Goal: Transaction & Acquisition: Purchase product/service

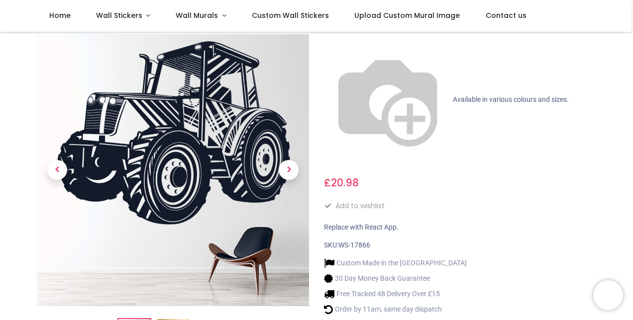
scroll to position [99, 0]
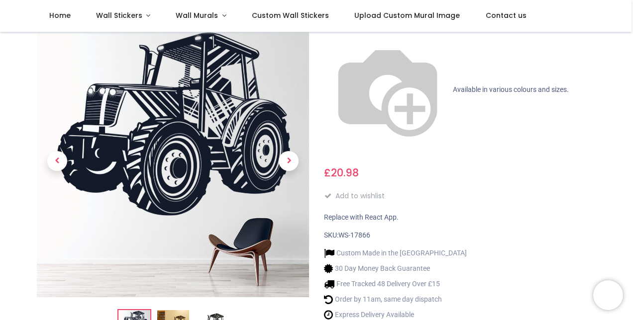
type input "**********"
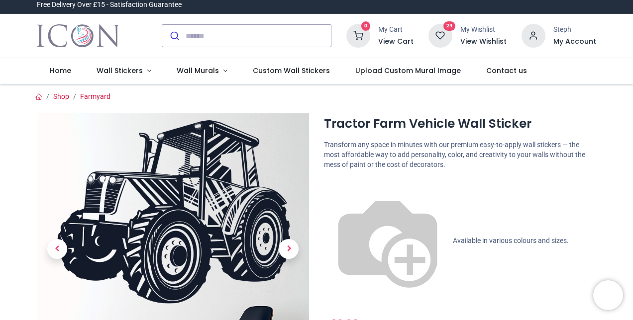
scroll to position [0, 0]
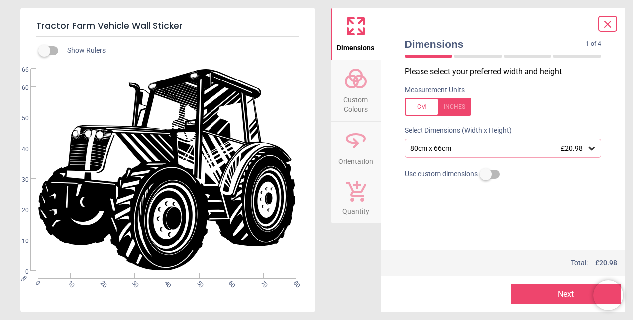
click at [446, 149] on div "80cm x 66cm £20.98" at bounding box center [498, 148] width 178 height 8
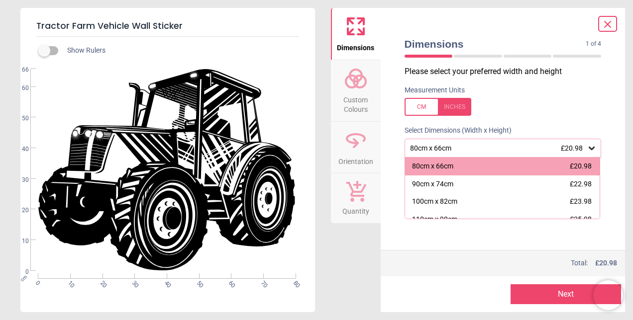
click at [359, 139] on icon at bounding box center [356, 140] width 24 height 24
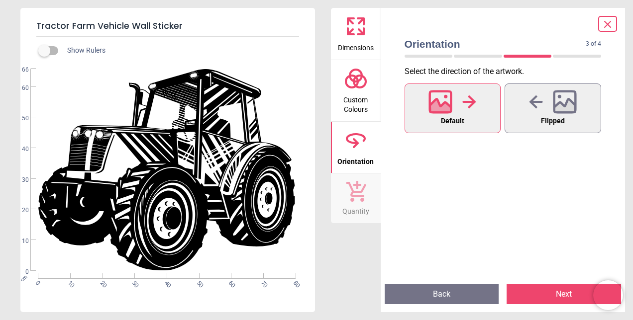
click at [354, 102] on span "Custom Colours" at bounding box center [356, 103] width 48 height 24
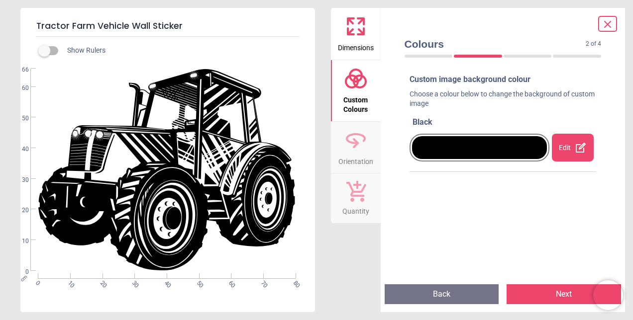
click at [487, 147] on div at bounding box center [479, 147] width 135 height 23
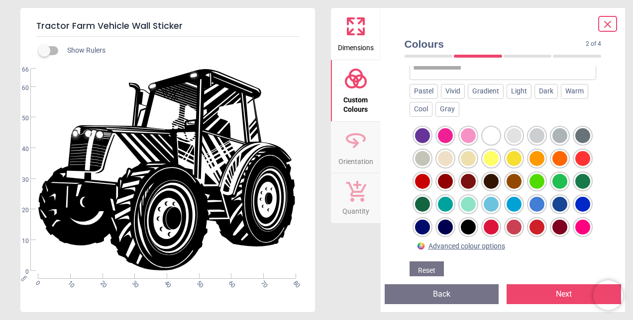
scroll to position [136, 0]
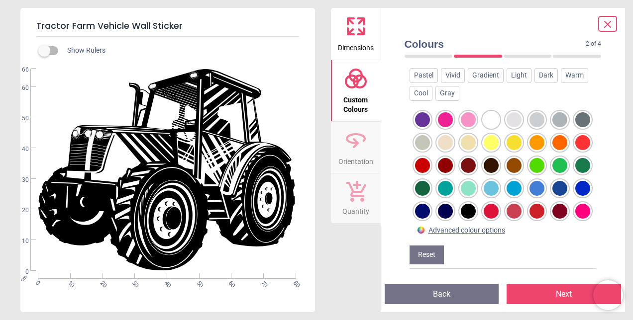
click at [544, 145] on div at bounding box center [536, 142] width 15 height 15
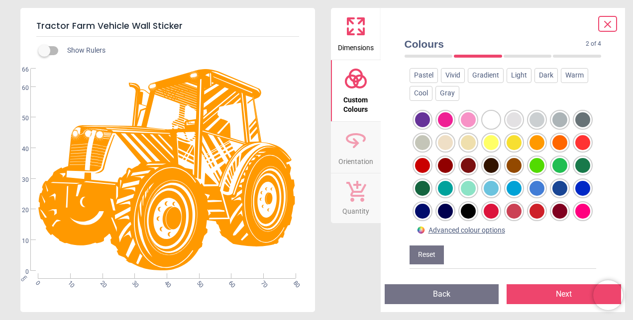
click at [439, 121] on div at bounding box center [445, 119] width 15 height 15
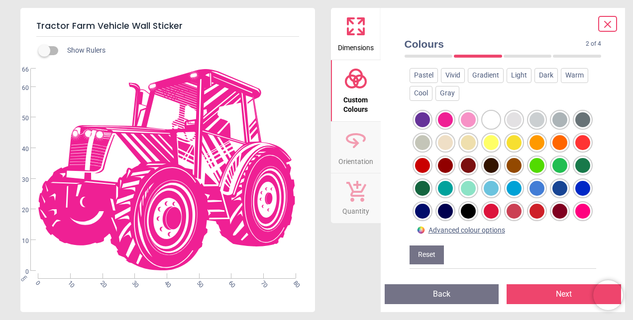
click at [575, 173] on div at bounding box center [582, 165] width 15 height 15
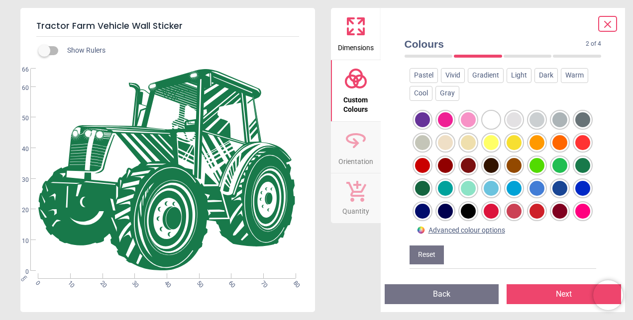
click at [423, 114] on div at bounding box center [422, 119] width 15 height 15
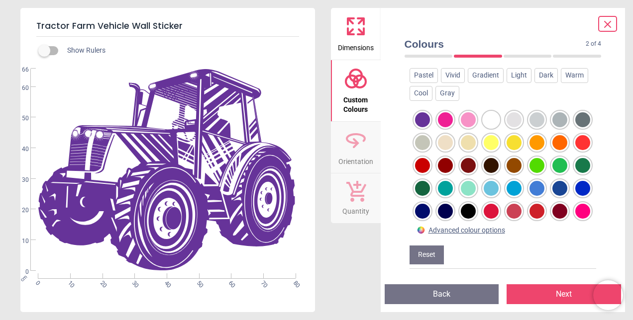
click at [525, 216] on div at bounding box center [502, 164] width 187 height 115
click at [430, 212] on div at bounding box center [422, 211] width 15 height 15
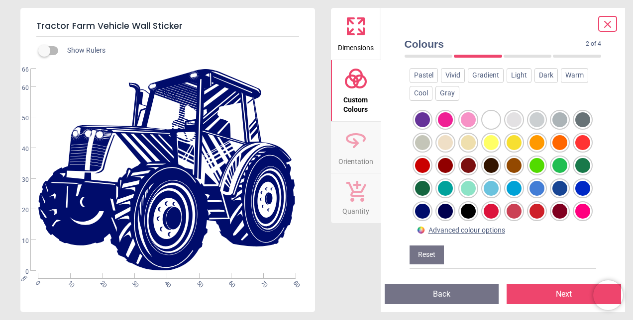
click at [575, 196] on div at bounding box center [582, 188] width 15 height 15
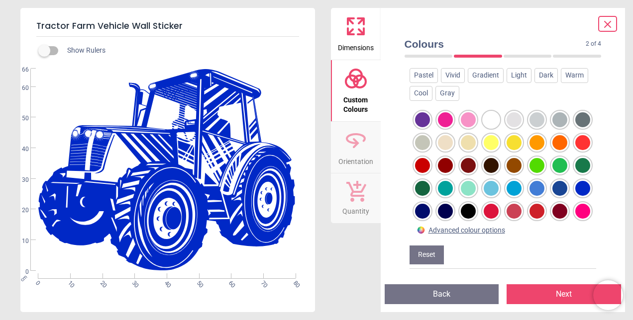
click at [552, 173] on div at bounding box center [559, 165] width 15 height 15
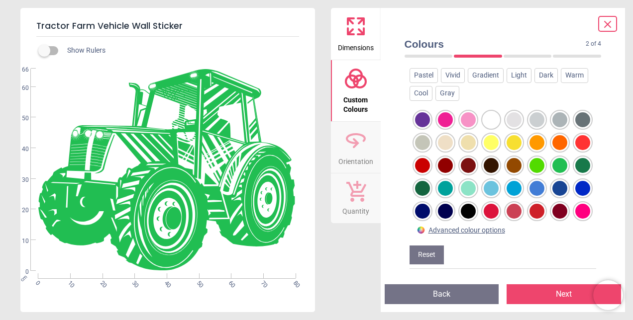
click at [552, 150] on div at bounding box center [559, 142] width 15 height 15
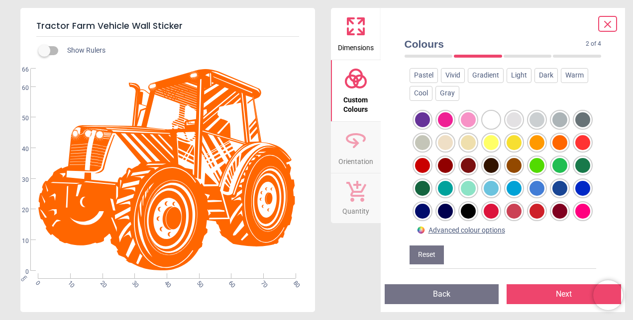
click at [498, 140] on div at bounding box center [490, 142] width 15 height 15
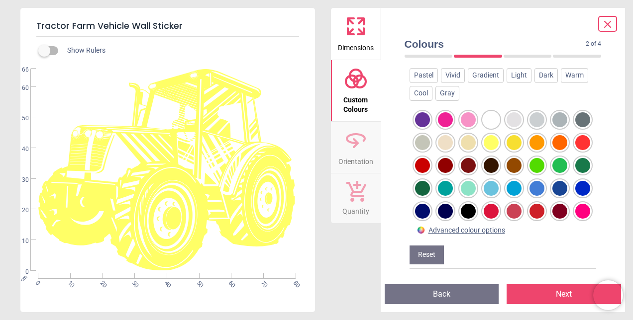
click at [521, 142] on div at bounding box center [513, 142] width 15 height 15
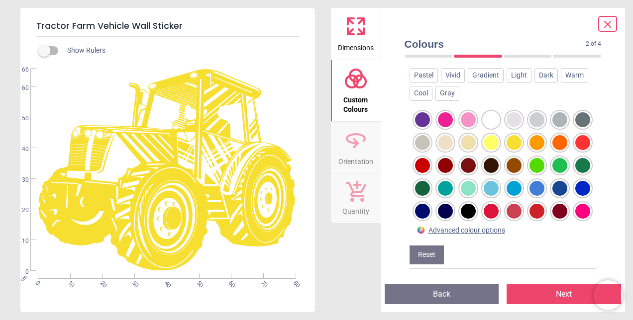
click at [511, 119] on div at bounding box center [513, 119] width 15 height 15
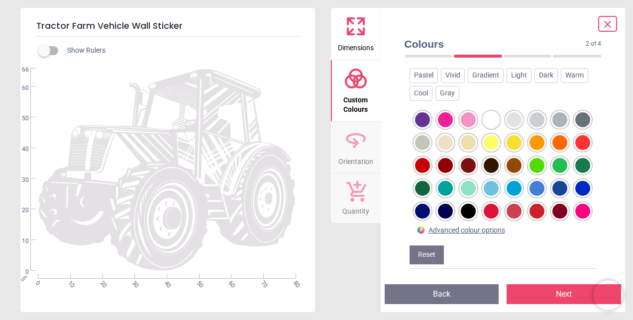
click at [562, 118] on div at bounding box center [559, 119] width 15 height 15
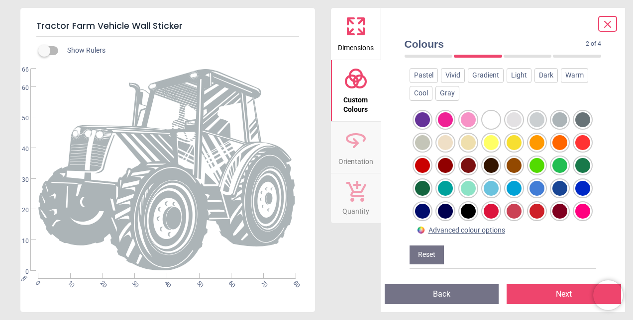
click at [575, 127] on div at bounding box center [582, 119] width 15 height 15
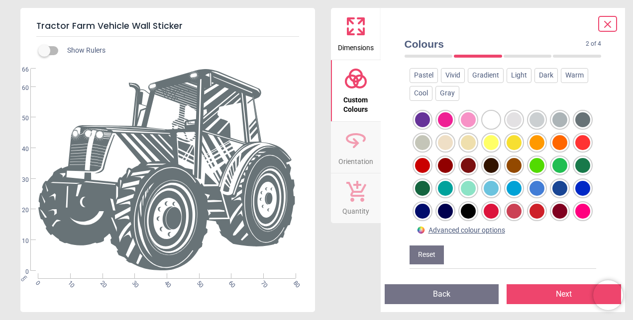
click at [560, 294] on button "Next" at bounding box center [563, 295] width 114 height 20
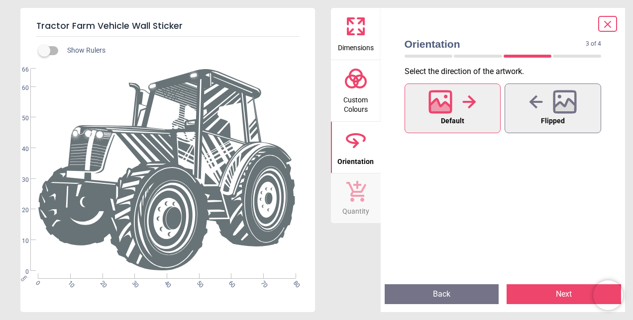
click at [551, 293] on button "Next" at bounding box center [563, 295] width 114 height 20
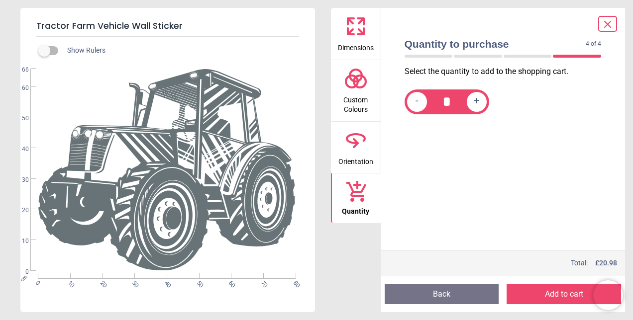
click at [551, 293] on button "Add to cart" at bounding box center [563, 295] width 114 height 20
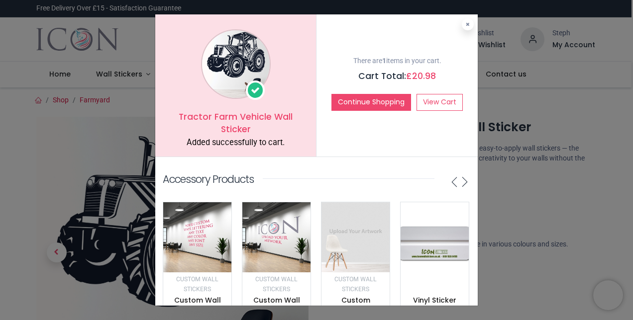
click at [530, 201] on div "Tractor Farm Vehicle Wall Sticker Added successfully to cart. There are 1 items…" at bounding box center [316, 160] width 633 height 320
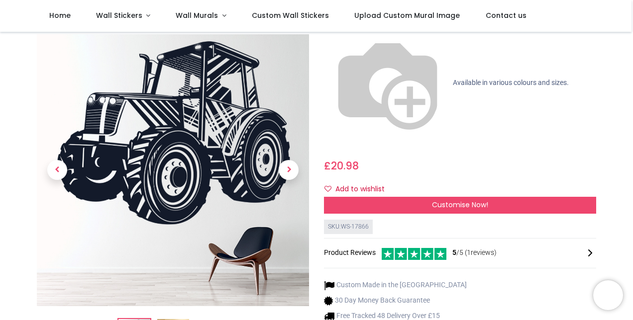
scroll to position [50, 0]
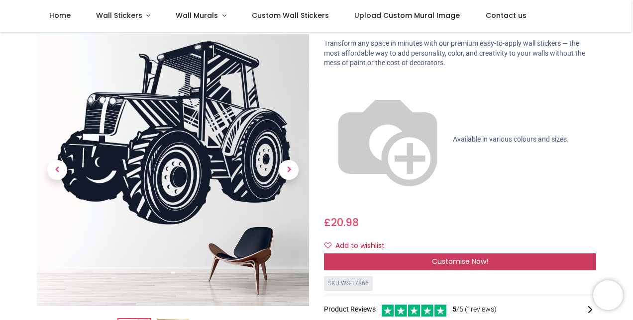
click at [436, 257] on span "Customise Now!" at bounding box center [460, 262] width 56 height 10
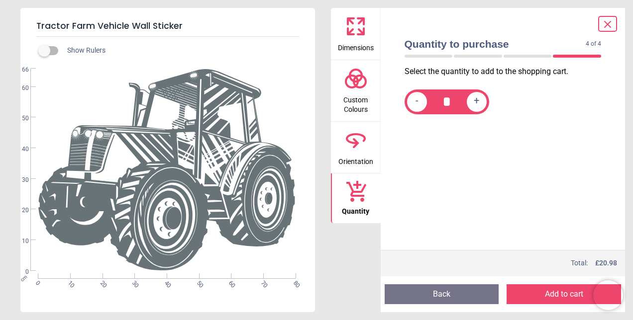
click at [366, 34] on icon at bounding box center [356, 26] width 24 height 24
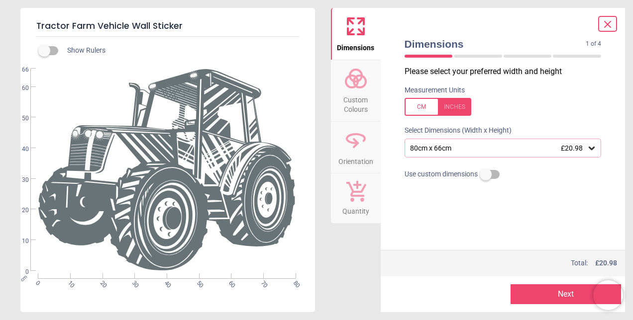
click at [591, 149] on icon at bounding box center [591, 148] width 6 height 3
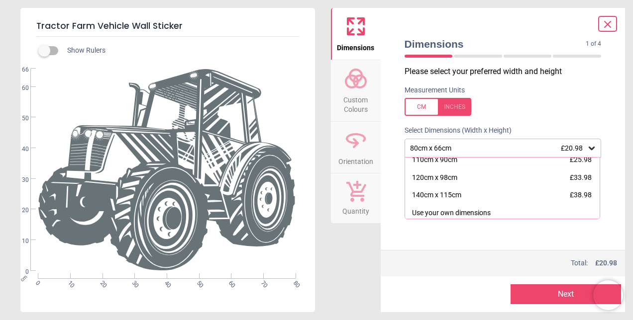
scroll to position [63, 0]
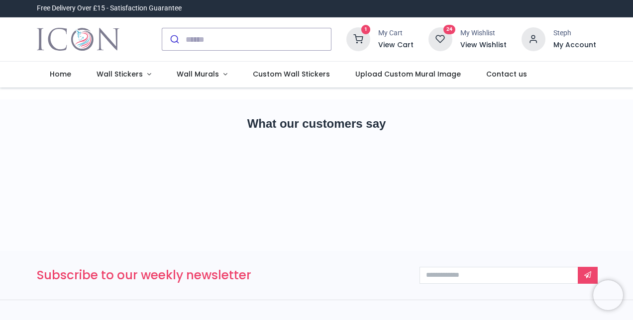
type input "**********"
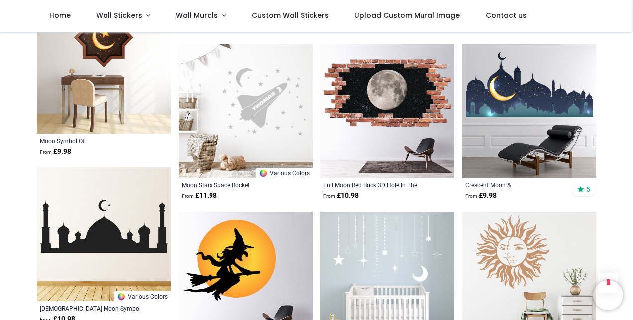
scroll to position [995, 0]
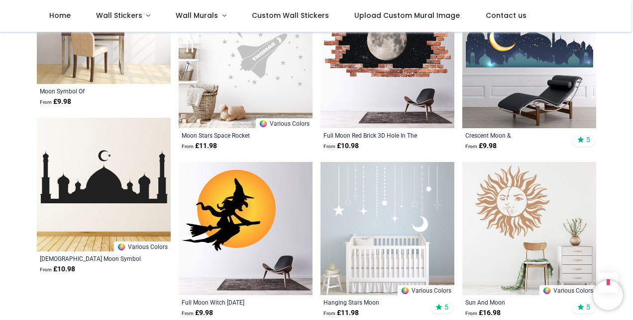
click at [387, 196] on img at bounding box center [387, 229] width 134 height 134
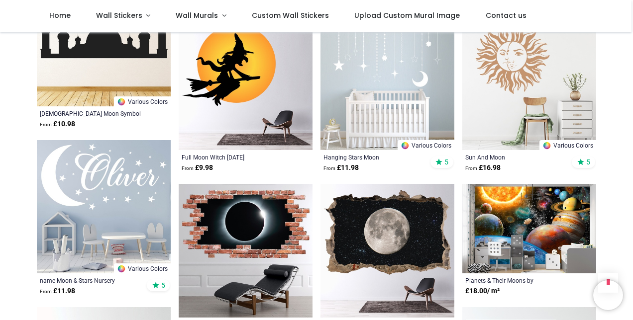
scroll to position [1144, 0]
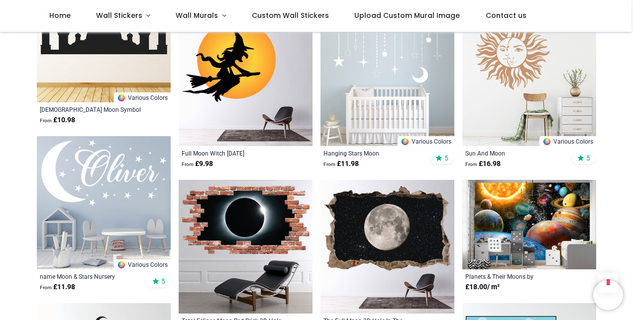
click at [109, 198] on img at bounding box center [104, 203] width 134 height 134
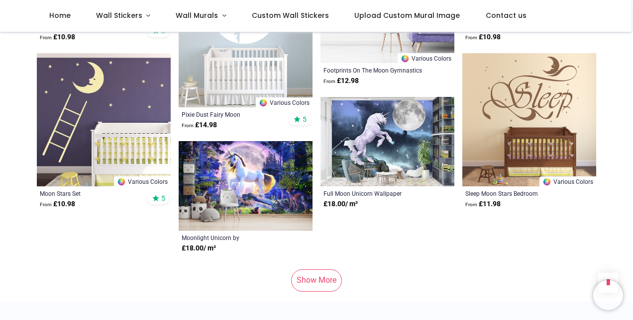
scroll to position [2189, 0]
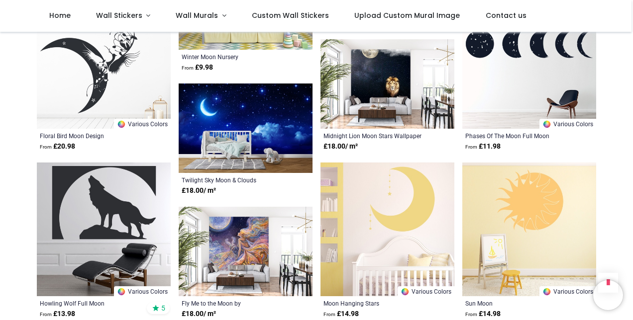
scroll to position [2586, 0]
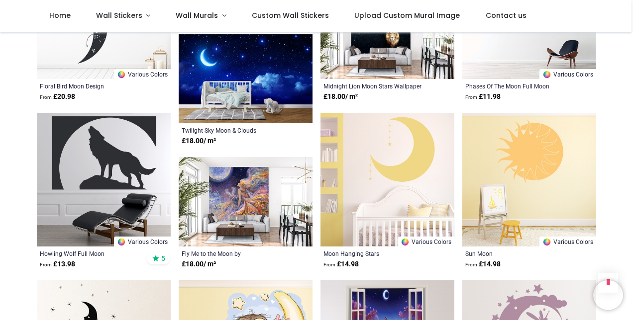
click at [356, 225] on img at bounding box center [387, 180] width 134 height 134
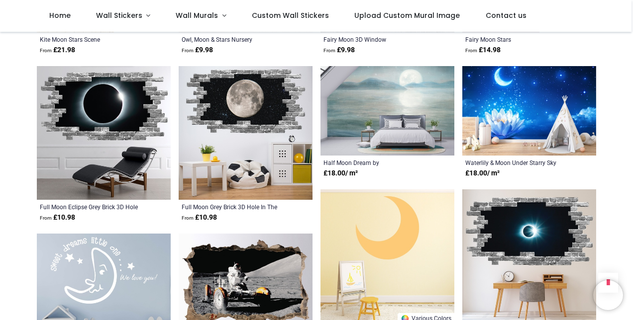
scroll to position [2984, 0]
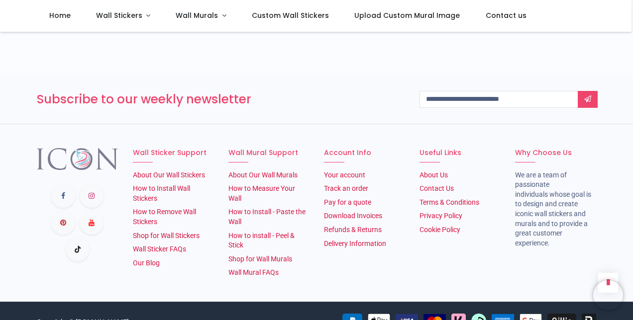
scroll to position [4427, 0]
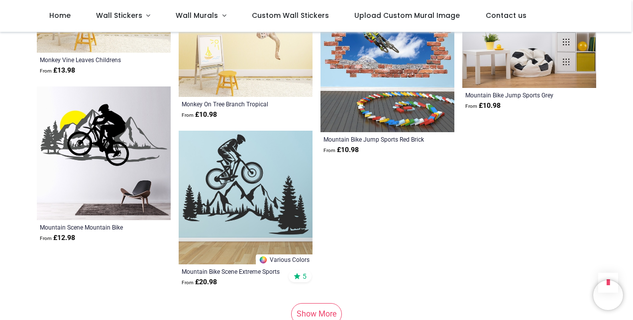
scroll to position [5422, 0]
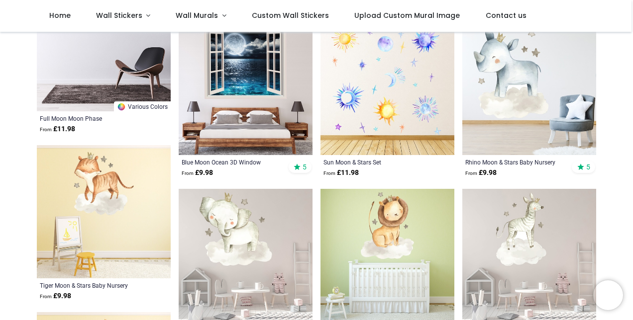
scroll to position [39, 0]
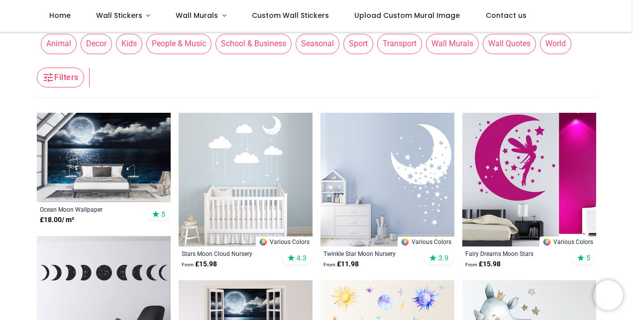
click at [610, 8] on nav "24 1 Home Wall Stickers" at bounding box center [315, 16] width 631 height 32
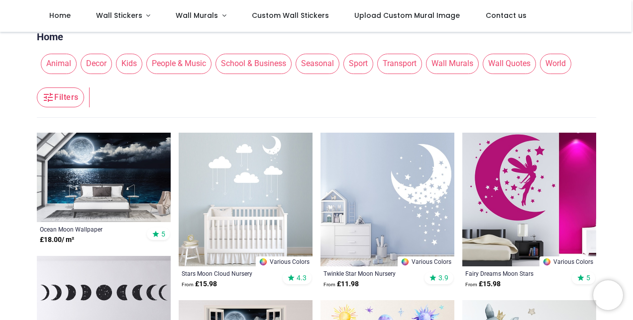
scroll to position [0, 0]
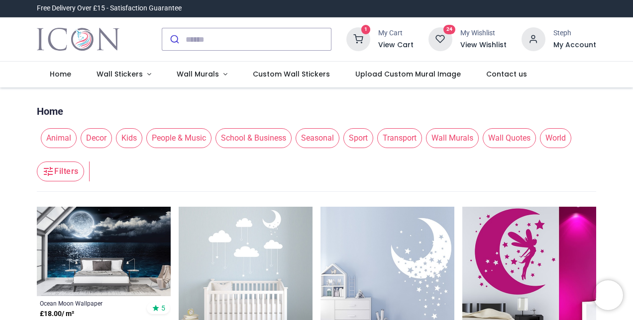
click at [442, 38] on icon at bounding box center [440, 39] width 24 height 24
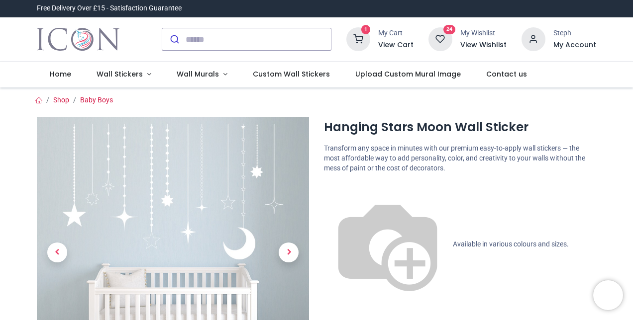
type input "**********"
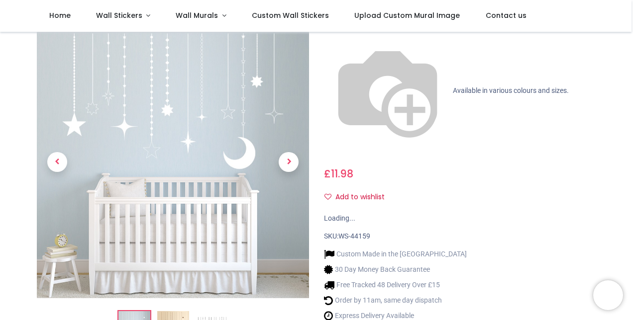
scroll to position [99, 0]
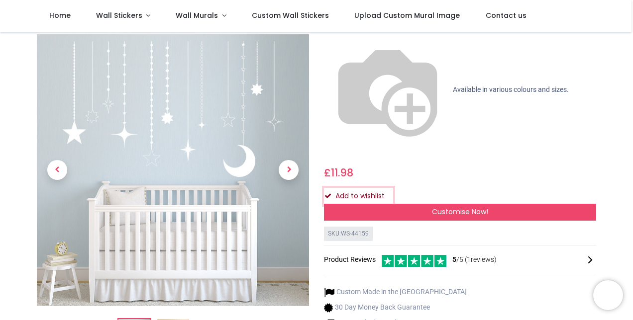
click at [364, 188] on button "Add to wishlist" at bounding box center [358, 196] width 69 height 17
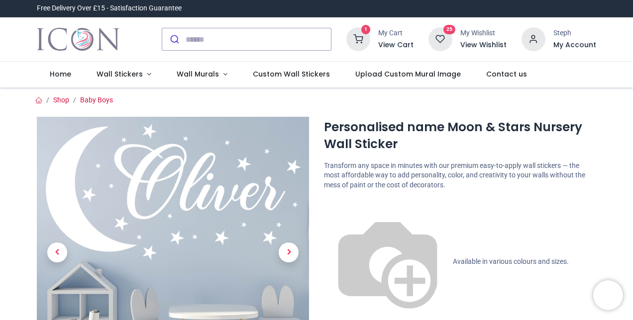
type input "**********"
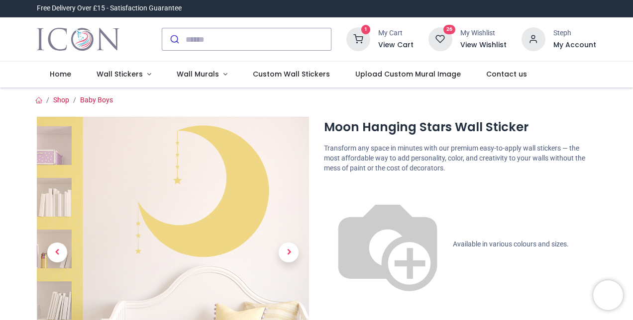
type input "**********"
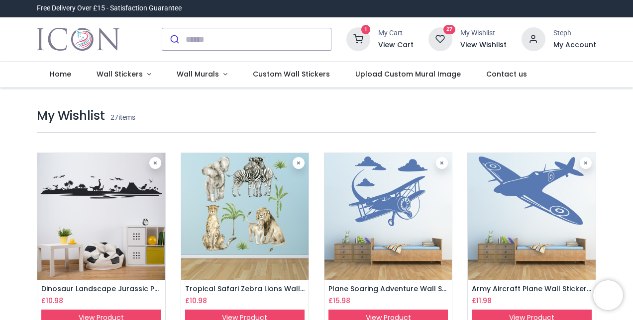
type input "**********"
click at [117, 115] on span "27" at bounding box center [114, 117] width 8 height 8
click at [535, 42] on icon at bounding box center [533, 39] width 24 height 24
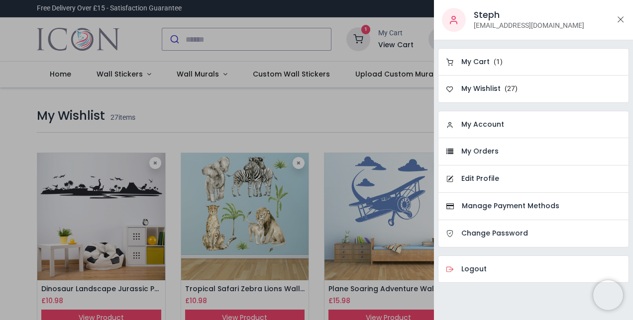
click at [390, 110] on div at bounding box center [316, 160] width 633 height 320
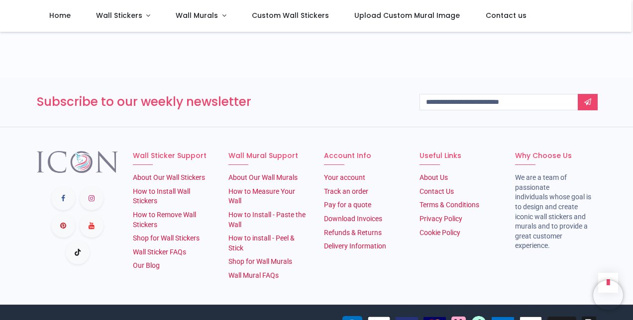
scroll to position [1554, 0]
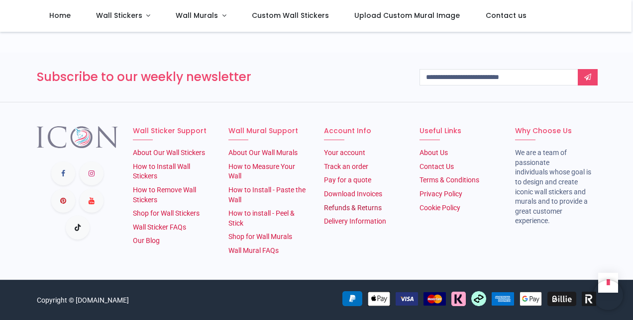
click at [337, 209] on link "Refunds & Returns" at bounding box center [353, 208] width 58 height 8
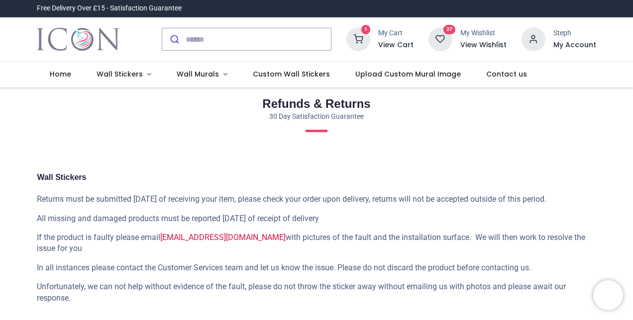
type input "**********"
click at [440, 37] on icon at bounding box center [440, 39] width 24 height 24
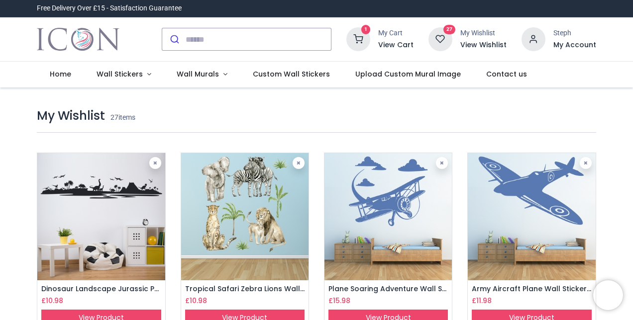
type input "**********"
click at [298, 162] on icon at bounding box center [298, 163] width 4 height 5
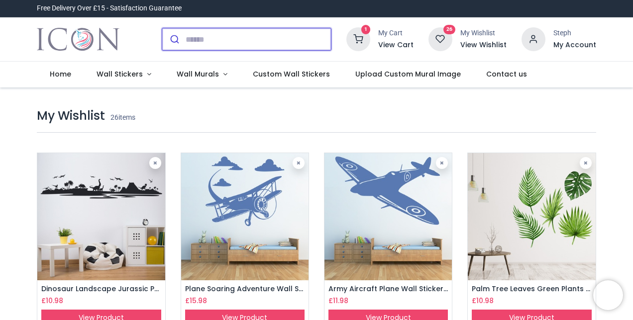
click at [275, 36] on input "search" at bounding box center [258, 39] width 145 height 22
type input "*****"
click at [162, 28] on button "submit" at bounding box center [173, 39] width 23 height 22
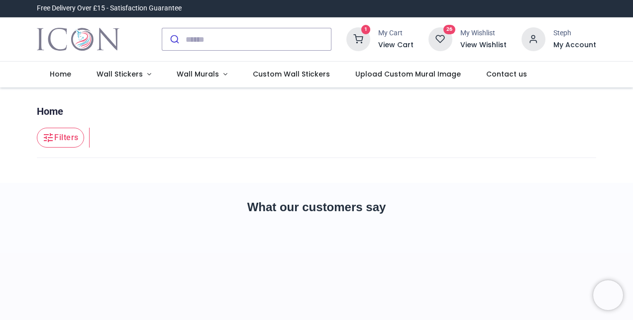
type input "**********"
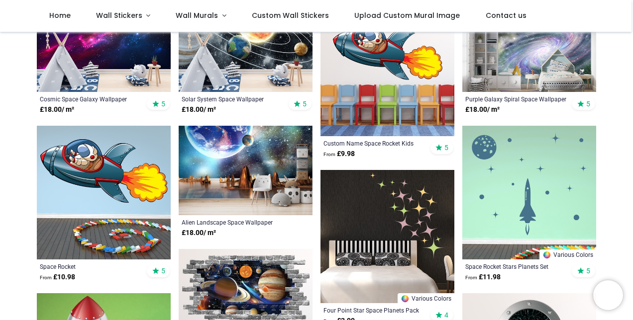
scroll to position [249, 0]
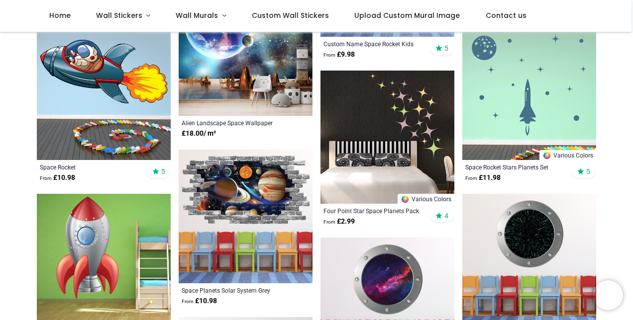
click at [519, 128] on img at bounding box center [529, 93] width 134 height 134
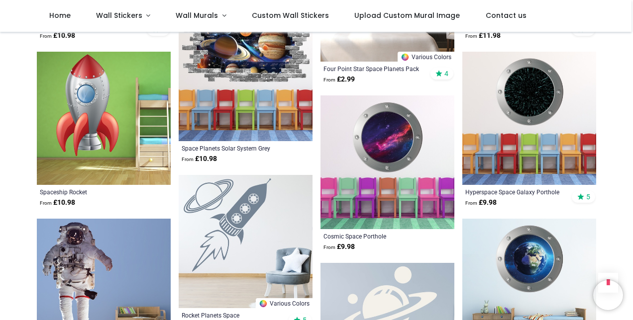
scroll to position [448, 0]
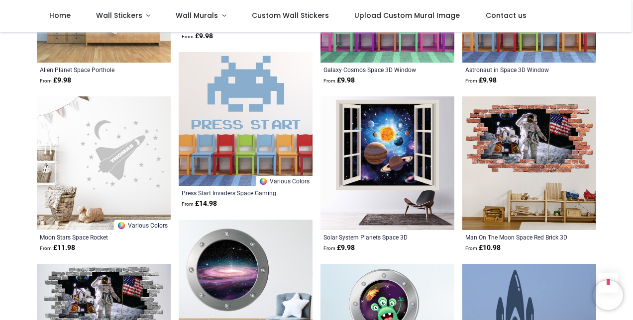
scroll to position [1791, 0]
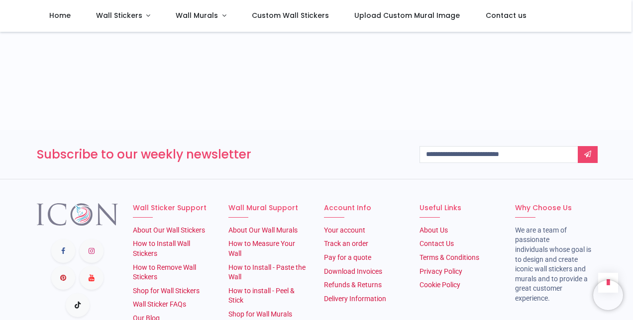
scroll to position [3482, 0]
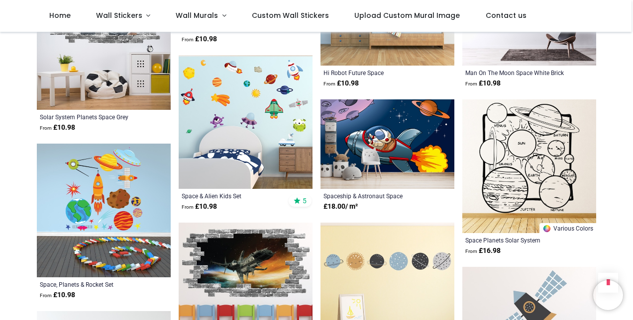
scroll to position [3532, 0]
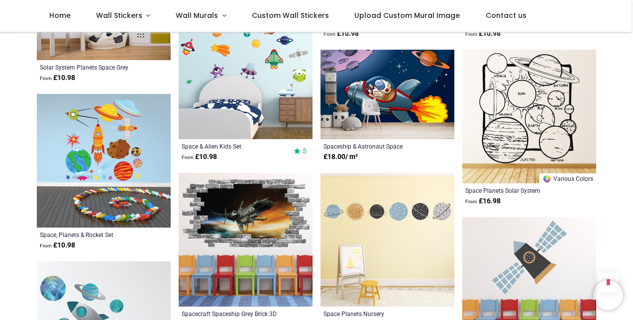
click at [369, 245] on img at bounding box center [387, 240] width 134 height 134
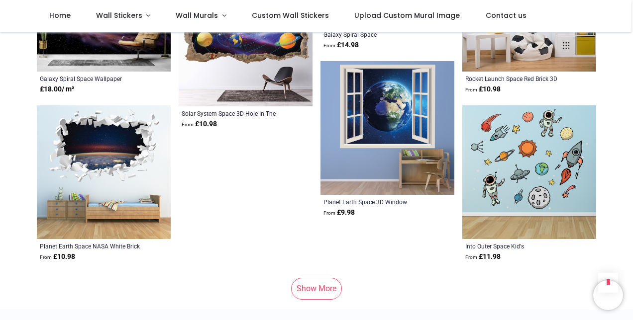
scroll to position [4526, 0]
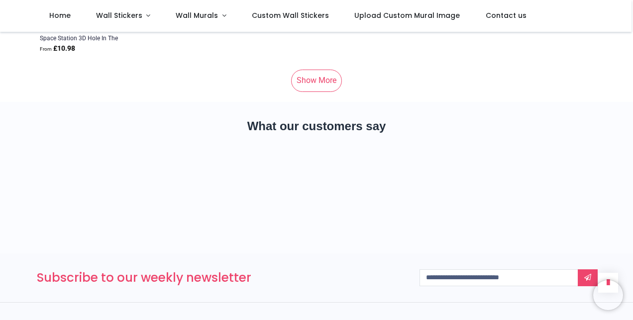
scroll to position [5820, 0]
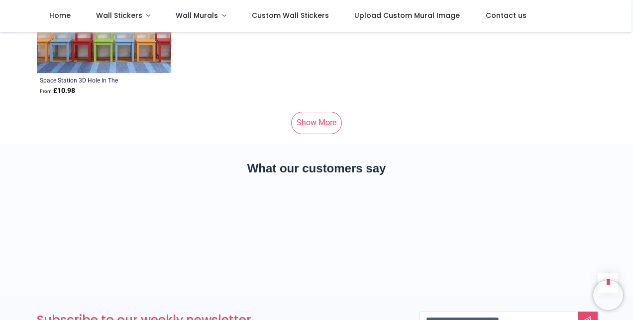
click at [314, 124] on link "Show More" at bounding box center [316, 123] width 51 height 22
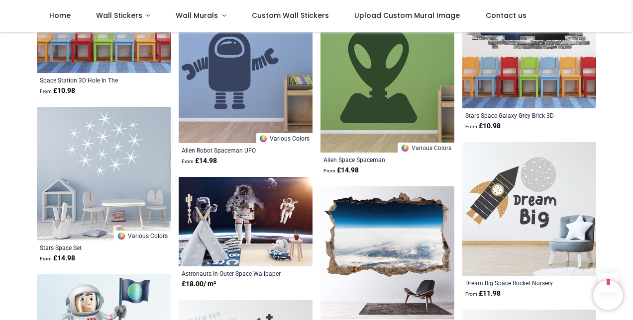
click at [96, 133] on img at bounding box center [104, 174] width 134 height 134
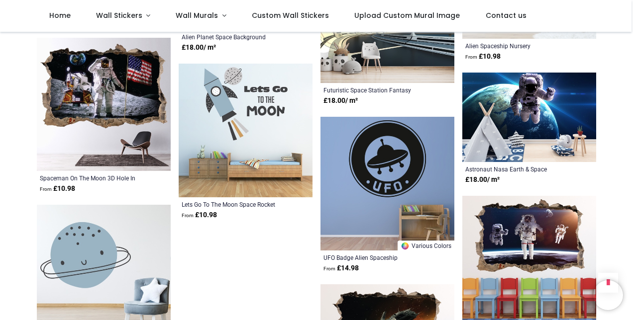
scroll to position [6516, 0]
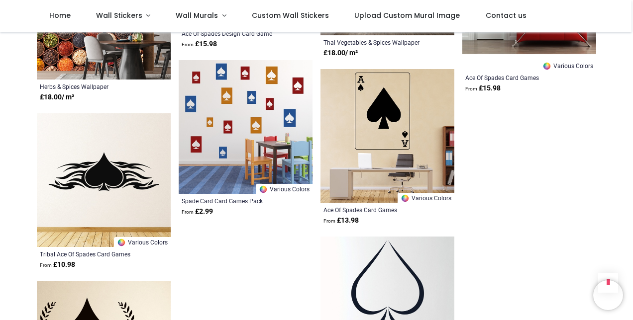
scroll to position [7212, 0]
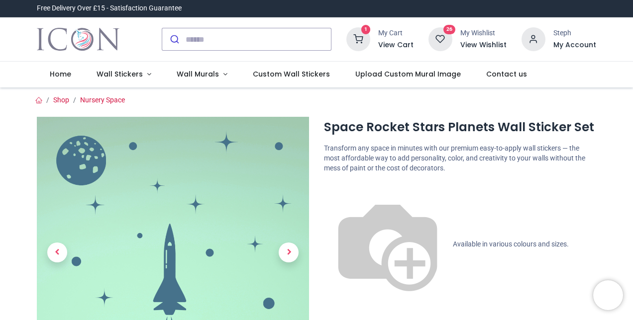
type input "**********"
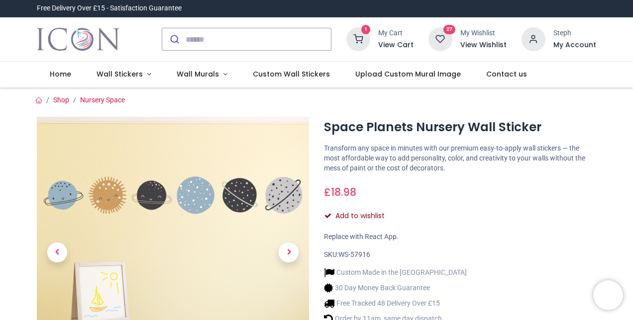
type input "**********"
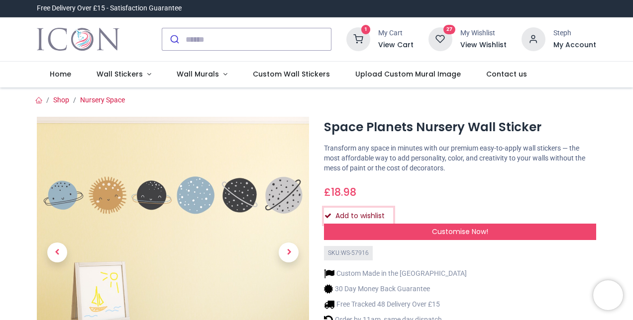
click at [348, 212] on button "Add to wishlist" at bounding box center [358, 216] width 69 height 17
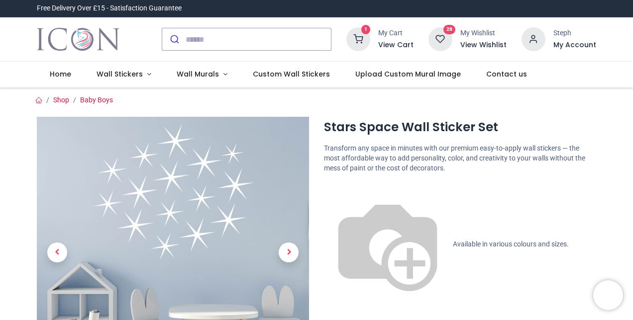
type input "**********"
